Goal: Task Accomplishment & Management: Manage account settings

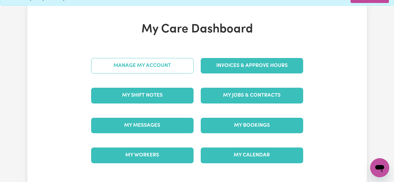
scroll to position [30, 0]
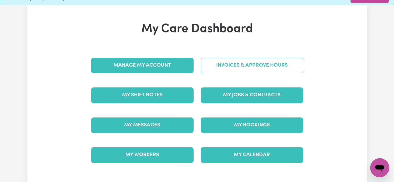
click at [220, 69] on link "Invoices & Approve Hours" at bounding box center [252, 65] width 103 height 15
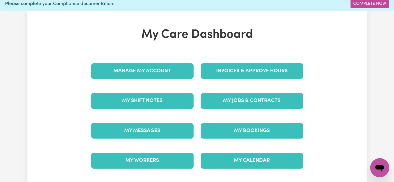
scroll to position [30, 0]
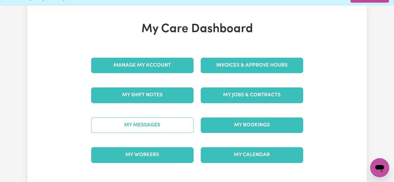
click at [120, 119] on link "My Messages" at bounding box center [142, 125] width 103 height 15
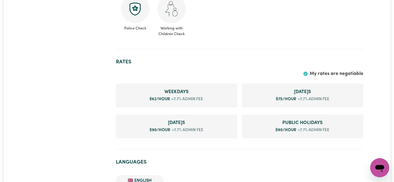
scroll to position [363, 0]
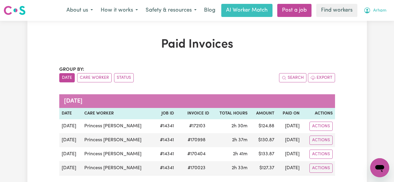
click at [375, 9] on span "Arham" at bounding box center [379, 10] width 13 height 7
click at [365, 32] on link "Logout" at bounding box center [366, 34] width 47 height 11
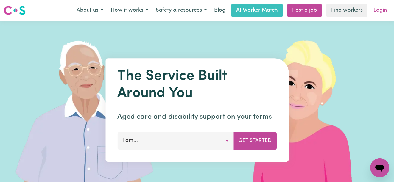
click at [384, 15] on link "Login" at bounding box center [380, 10] width 21 height 13
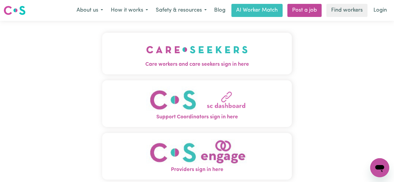
click at [193, 51] on img "Care workers and care seekers sign in here" at bounding box center [197, 50] width 102 height 22
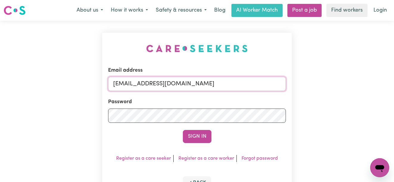
drag, startPoint x: 275, startPoint y: 84, endPoint x: 195, endPoint y: 76, distance: 80.6
click at [195, 76] on div "Email address superuser~TravengersAU@careseekers.com.au" at bounding box center [197, 79] width 178 height 24
click at [249, 83] on input "superuser~TravengersAU@careseekers.com.au" at bounding box center [197, 84] width 178 height 14
click at [247, 83] on input "superuser~TravengersAU@careseekers.com.au" at bounding box center [197, 84] width 178 height 14
drag, startPoint x: 251, startPoint y: 85, endPoint x: 145, endPoint y: 84, distance: 105.5
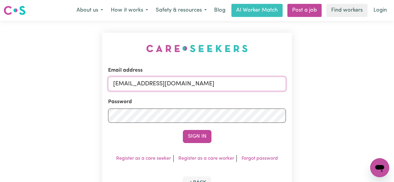
click at [145, 84] on input "superuser~TravengersAU@careseekers.com.au" at bounding box center [197, 84] width 178 height 14
paste input "DeborahAPIS@careseekers.com.au"
type input "superuser~DeborahAPIS@careseekers.com.au"
click at [183, 130] on button "Sign In" at bounding box center [197, 136] width 29 height 13
